Goal: Task Accomplishment & Management: Manage account settings

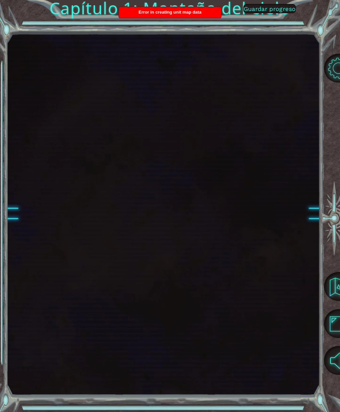
click at [39, 145] on div at bounding box center [163, 214] width 313 height 363
click at [337, 295] on button "Volver al mapa" at bounding box center [338, 286] width 29 height 29
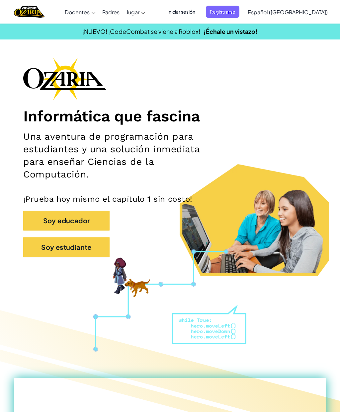
click at [188, 9] on span "Iniciar sesión" at bounding box center [181, 12] width 36 height 12
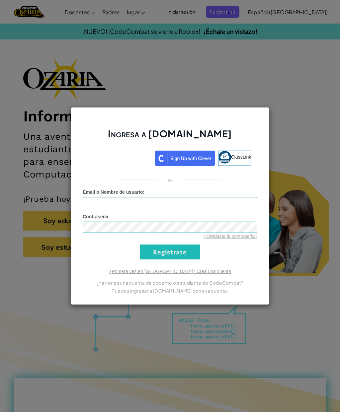
click at [90, 205] on input "Email o Nombre de usuario :" at bounding box center [170, 202] width 174 height 11
type input "al07141941@tecmilenio.mx"
click at [149, 249] on input "Regístrate" at bounding box center [170, 251] width 60 height 15
